Goal: Information Seeking & Learning: Compare options

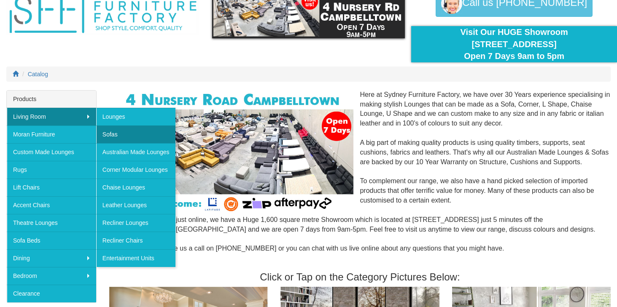
scroll to position [47, 0]
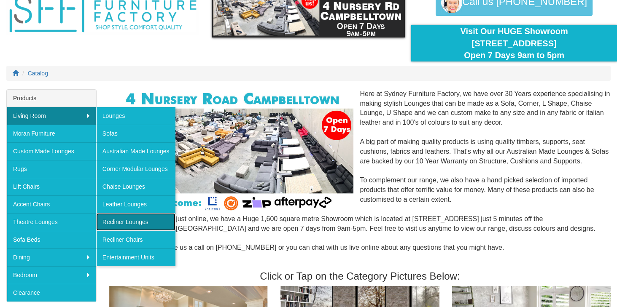
click at [127, 223] on link "Recliner Lounges" at bounding box center [135, 222] width 79 height 18
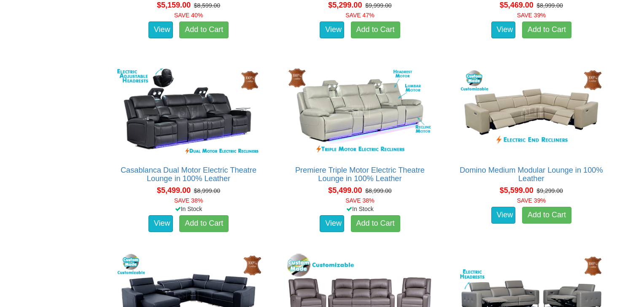
scroll to position [3965, 0]
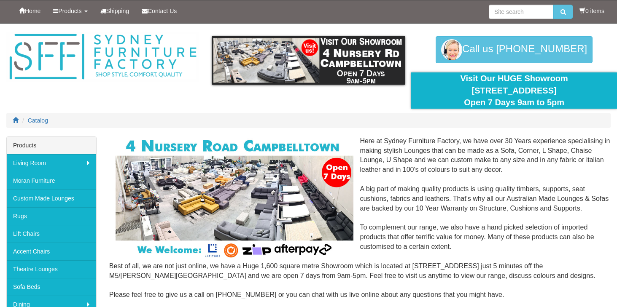
scroll to position [47, 0]
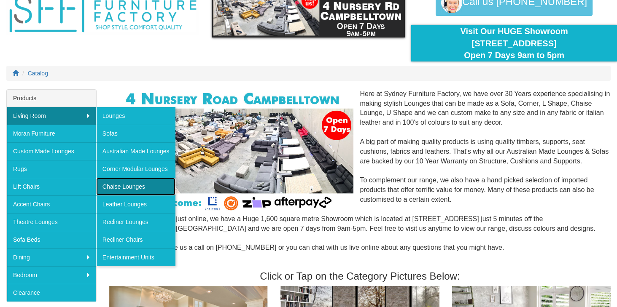
click at [128, 188] on link "Chaise Lounges" at bounding box center [135, 187] width 79 height 18
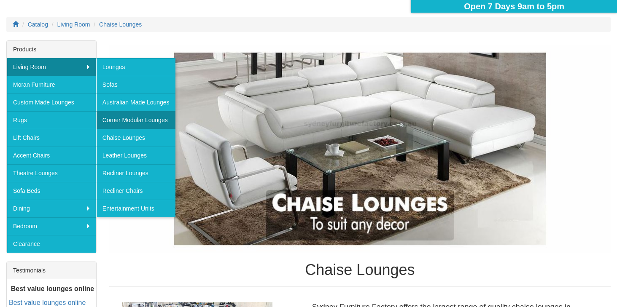
scroll to position [97, 0]
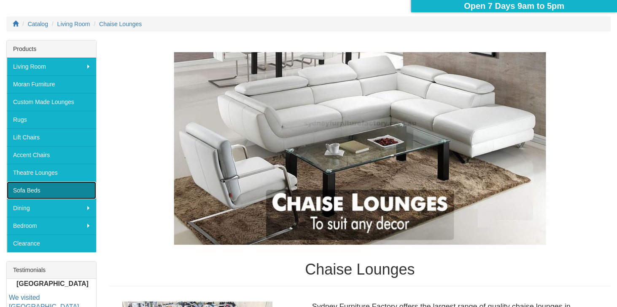
click at [35, 191] on link "Sofa Beds" at bounding box center [51, 191] width 89 height 18
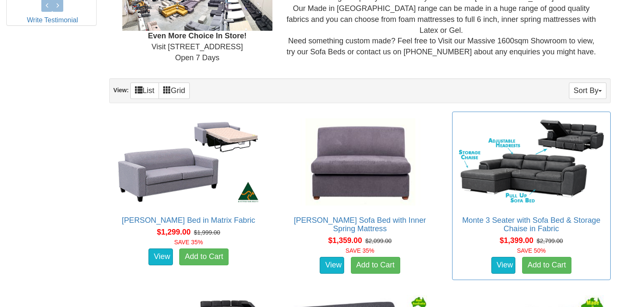
scroll to position [465, 0]
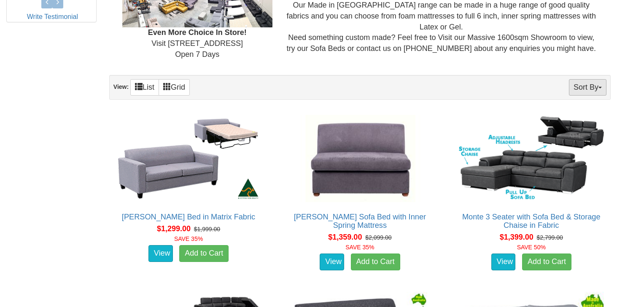
click at [589, 91] on button "Sort By" at bounding box center [588, 87] width 38 height 16
click at [572, 116] on link "Price+" at bounding box center [572, 115] width 67 height 11
